Goal: Understand process/instructions: Learn about a topic

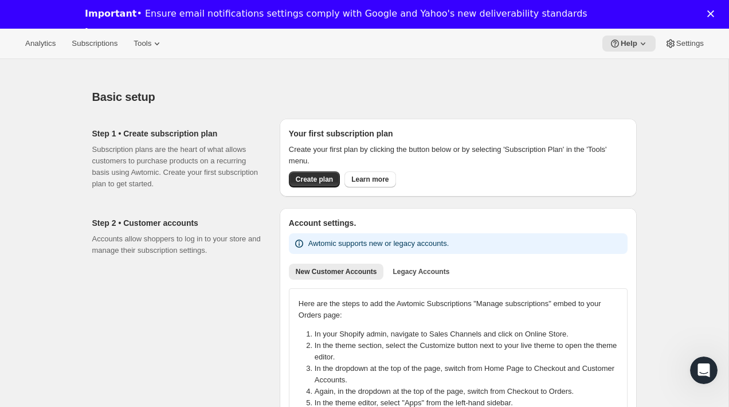
click at [269, 194] on div "Step 1 • Create subscription plan Subscription plans are the heart of what allo…" at bounding box center [181, 159] width 178 height 80
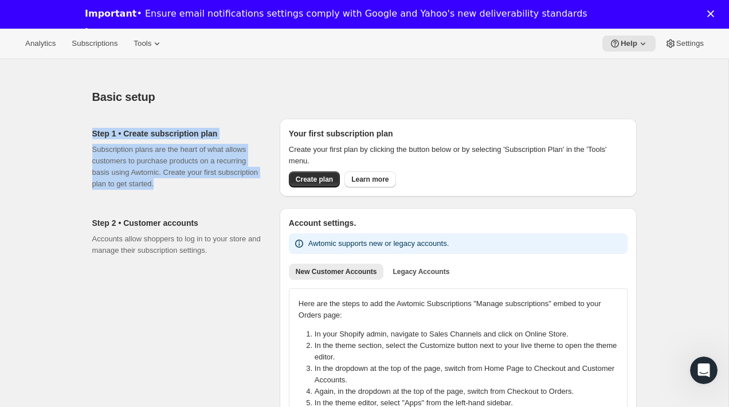
drag, startPoint x: 220, startPoint y: 189, endPoint x: 72, endPoint y: 126, distance: 160.8
click at [183, 170] on p "Subscription plans are the heart of what allows customers to purchase products …" at bounding box center [176, 167] width 169 height 46
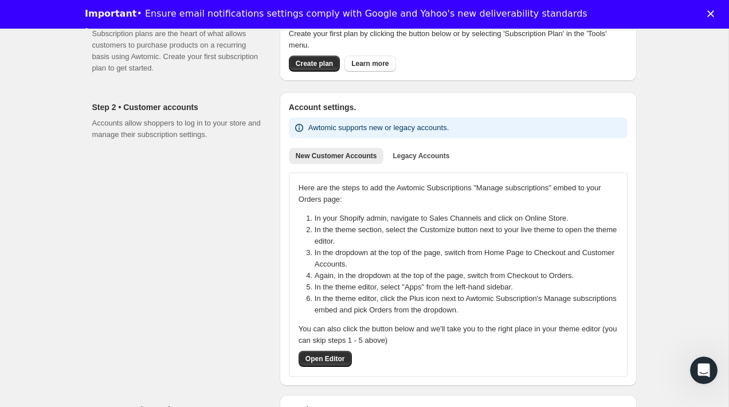
scroll to position [134, 0]
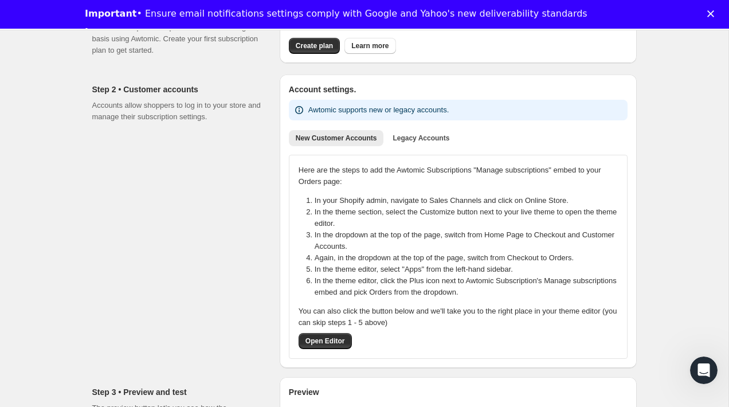
click at [222, 153] on div "Step 2 • Customer accounts Accounts allow shoppers to log in to your store and …" at bounding box center [181, 222] width 178 height 294
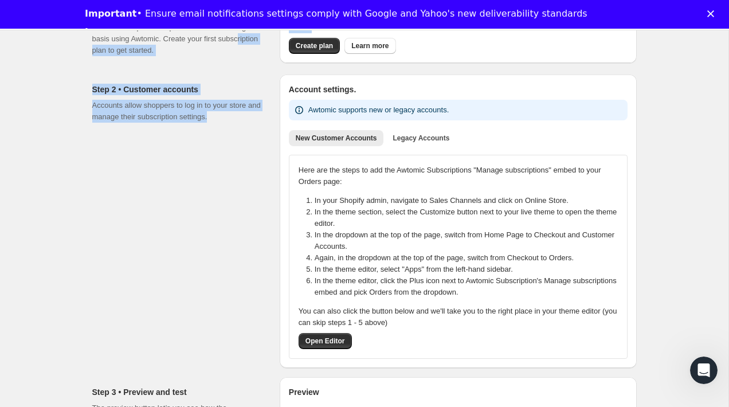
drag, startPoint x: 236, startPoint y: 123, endPoint x: 114, endPoint y: 50, distance: 142.2
click at [114, 49] on div "Step 1 • Create subscription plan Subscription plans are the heart of what allo…" at bounding box center [360, 235] width 554 height 518
click at [144, 161] on div "Step 2 • Customer accounts Accounts allow shoppers to log in to your store and …" at bounding box center [181, 222] width 178 height 294
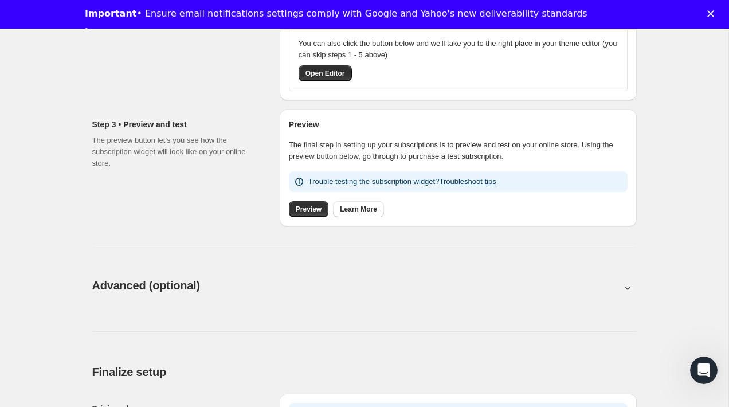
scroll to position [0, 0]
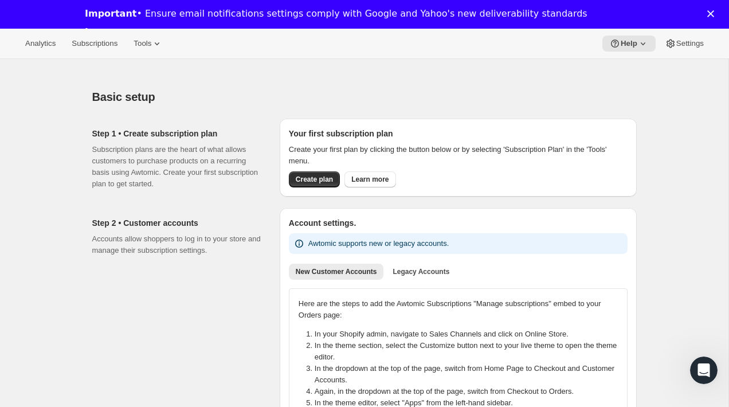
click at [455, 80] on div "Basic setup. This page is ready Basic setup" at bounding box center [364, 97] width 545 height 44
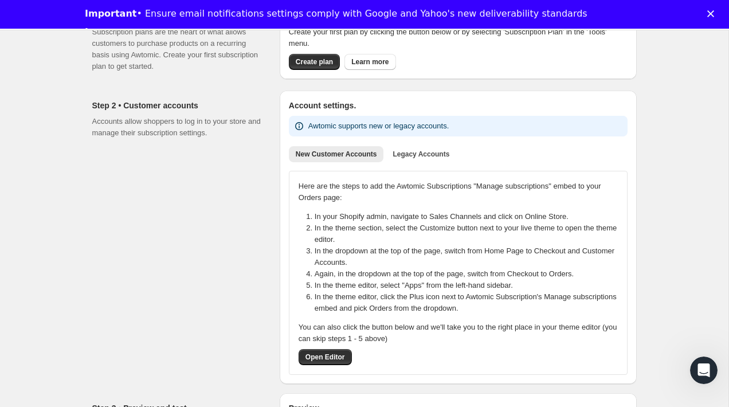
scroll to position [120, 0]
